Goal: Use online tool/utility

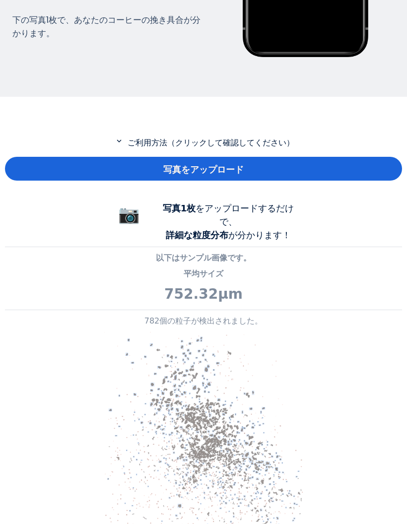
scroll to position [270, 0]
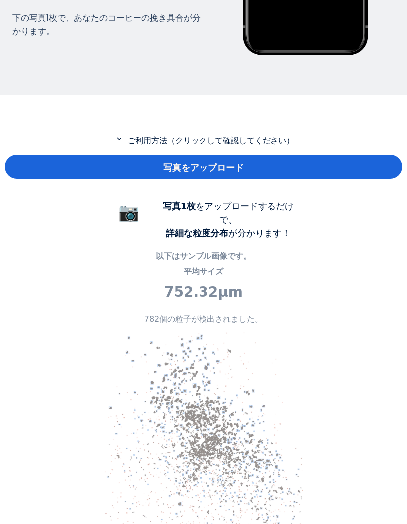
click at [288, 163] on div "写真をアップロード" at bounding box center [203, 167] width 397 height 24
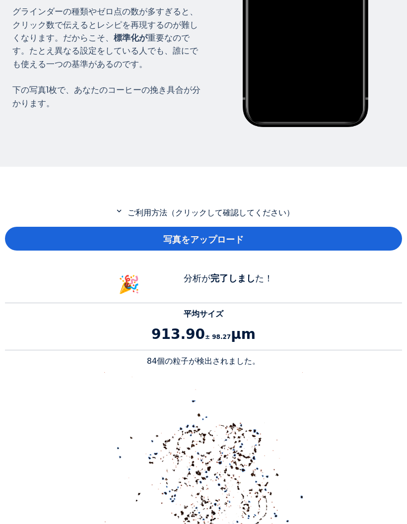
scroll to position [200, 0]
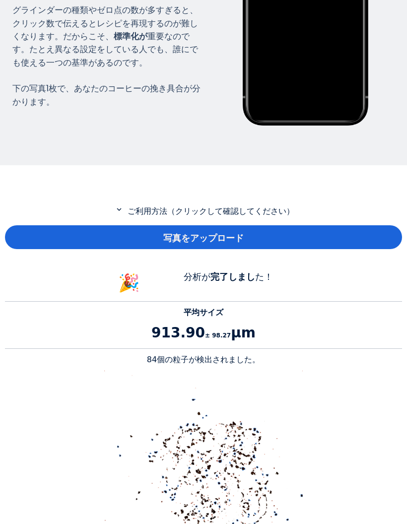
click at [291, 239] on div "写真をアップロード" at bounding box center [203, 237] width 397 height 24
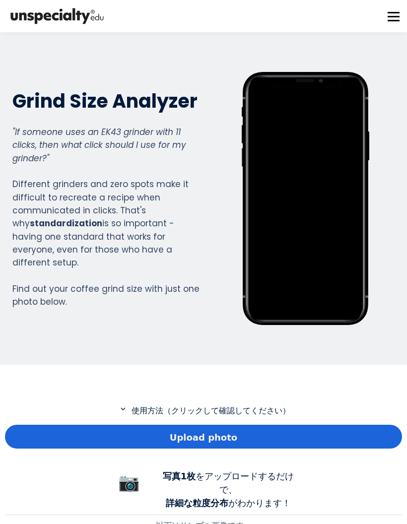
scroll to position [735, 397]
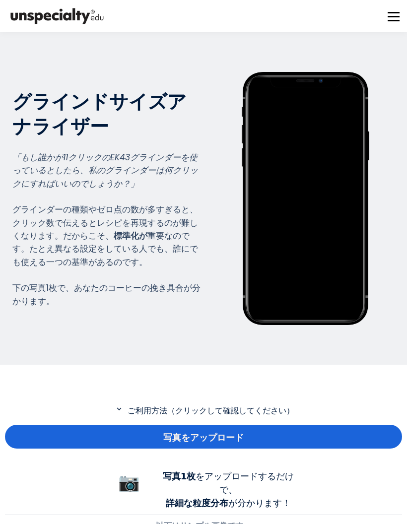
click at [299, 435] on div "写真をアップロード" at bounding box center [203, 437] width 397 height 24
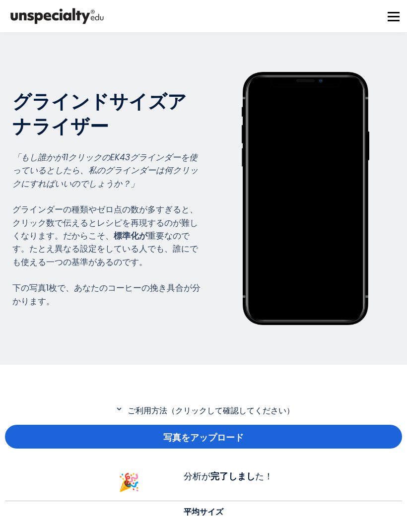
scroll to position [0, 0]
click at [269, 435] on div "写真をアップロード" at bounding box center [203, 437] width 397 height 24
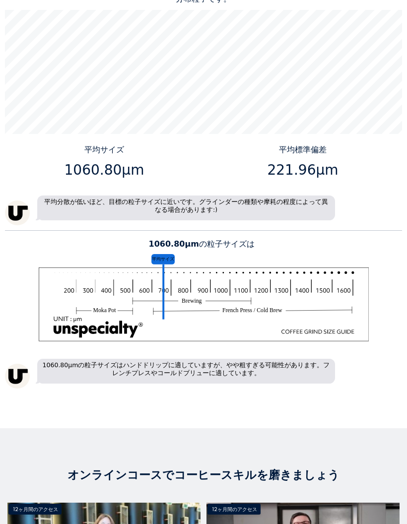
scroll to position [866, 0]
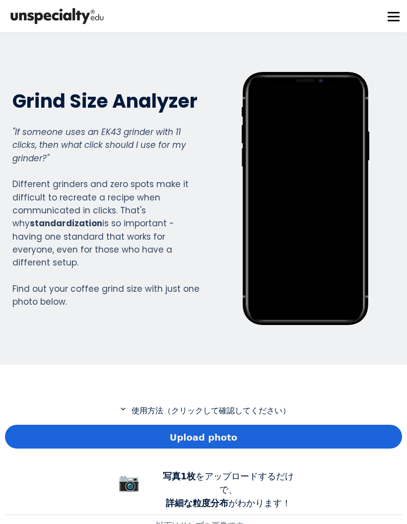
scroll to position [735, 397]
click at [299, 436] on div "Upload photo" at bounding box center [203, 437] width 397 height 24
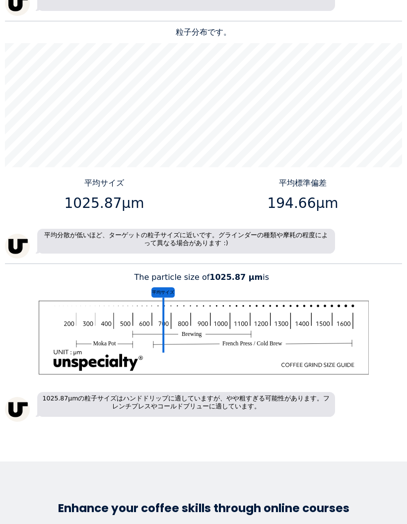
scroll to position [858, 0]
